Goal: Communication & Community: Ask a question

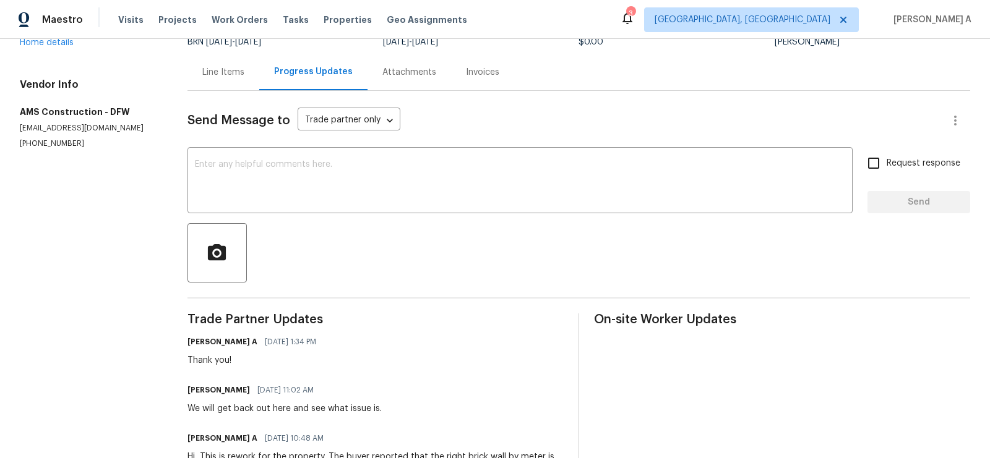
scroll to position [36, 0]
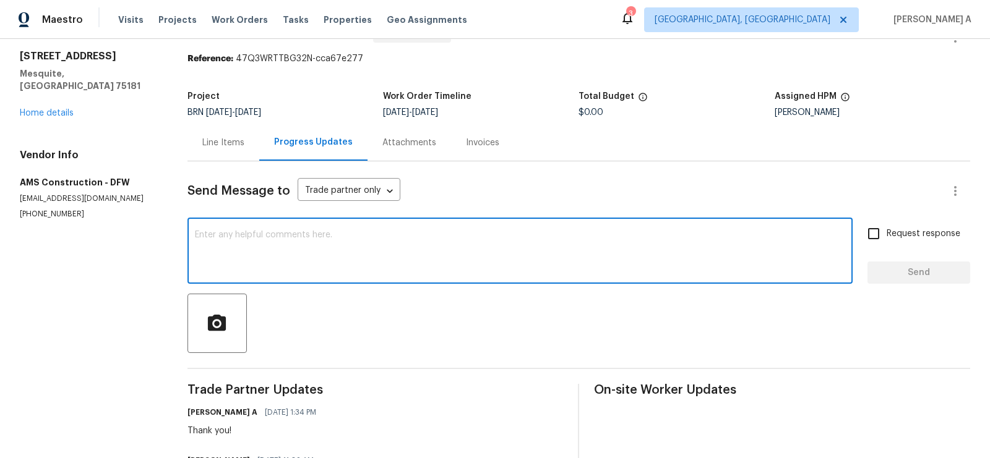
click at [322, 265] on textarea at bounding box center [520, 252] width 650 height 43
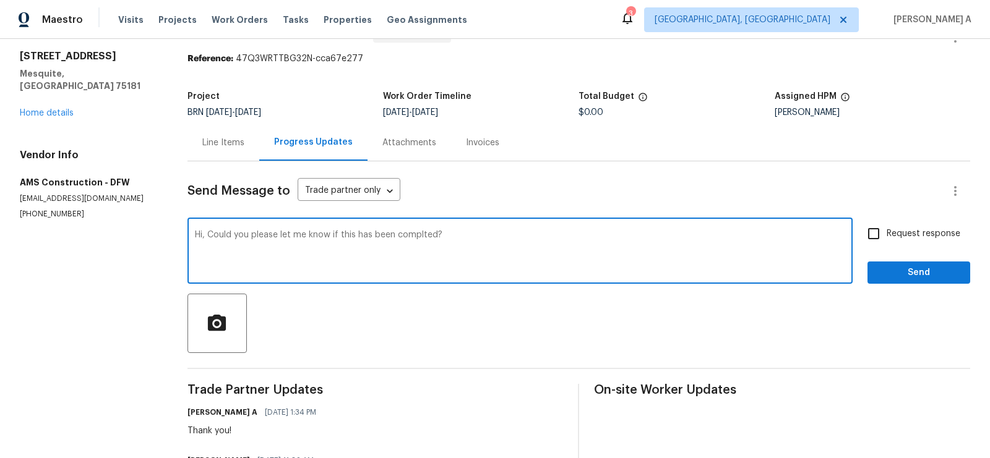
click at [422, 233] on textarea "Hi, Could you please let me know if this has been complted?" at bounding box center [520, 252] width 650 height 43
click at [427, 231] on textarea "Hi, Could you please let me know if this has been completed?" at bounding box center [520, 252] width 650 height 43
type textarea "Hi, Could you please let me know if this has been completed?"
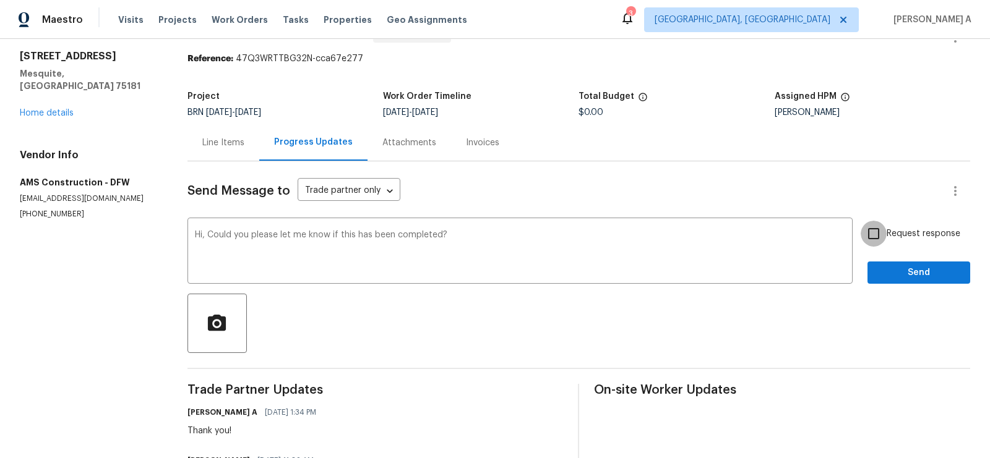
click at [880, 233] on input "Request response" at bounding box center [873, 234] width 26 height 26
checkbox input "true"
click at [903, 270] on span "Send" at bounding box center [918, 272] width 83 height 15
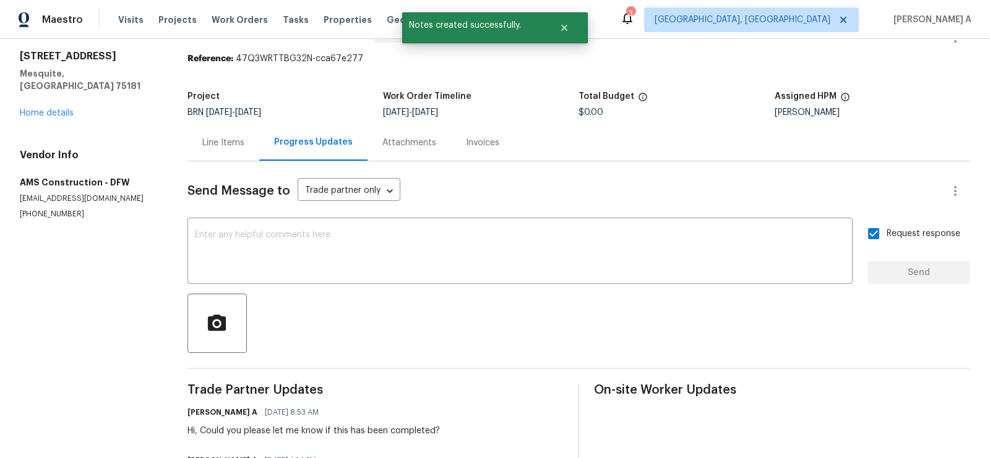
scroll to position [90, 0]
